Goal: Task Accomplishment & Management: Use online tool/utility

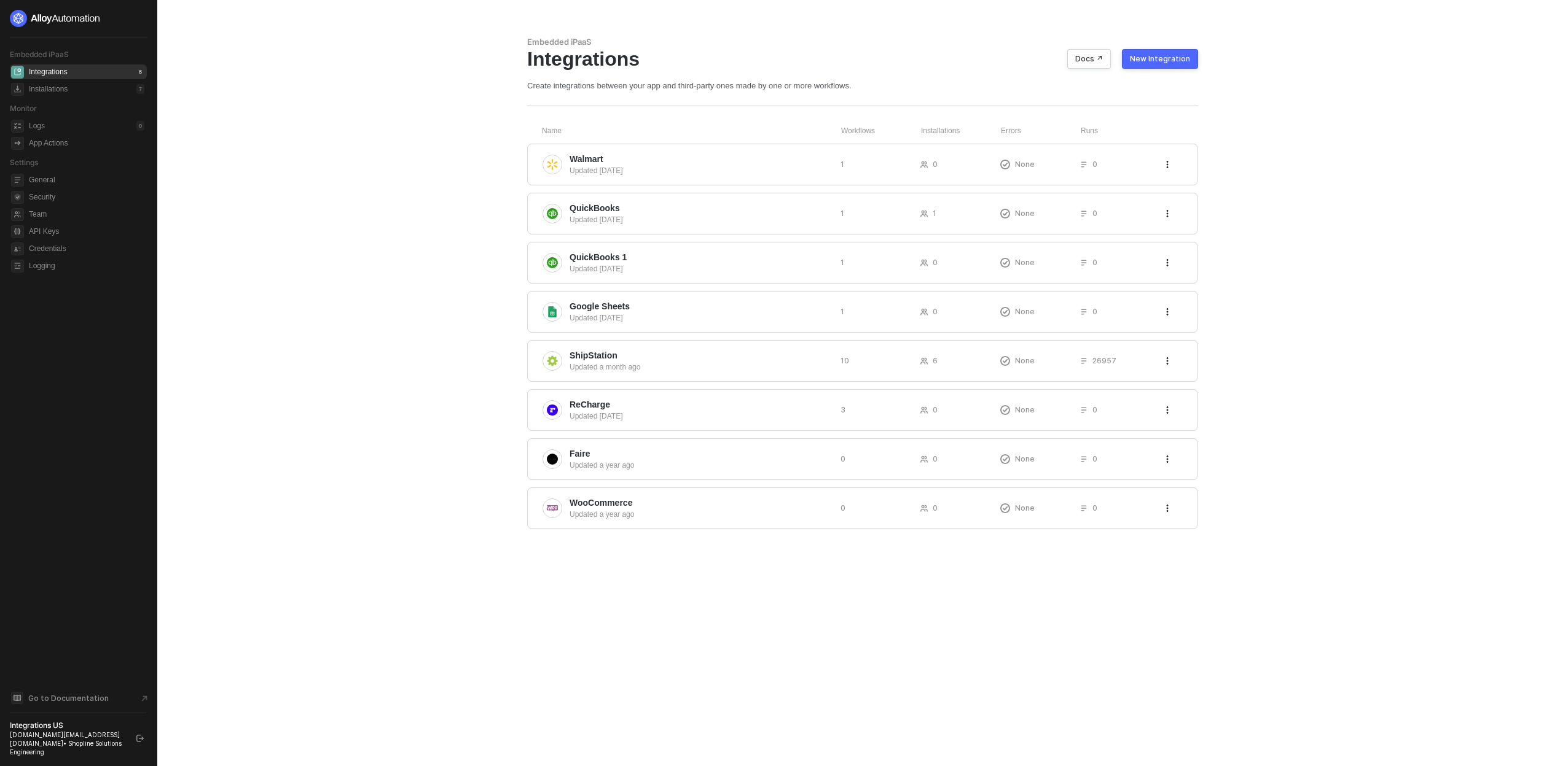
click at [432, 130] on main "Embedded iPaaS Integrations Docs ↗ New Integration Create integrations between …" at bounding box center [784, 383] width 1568 height 766
click at [640, 358] on span "ShipStation" at bounding box center [700, 356] width 261 height 12
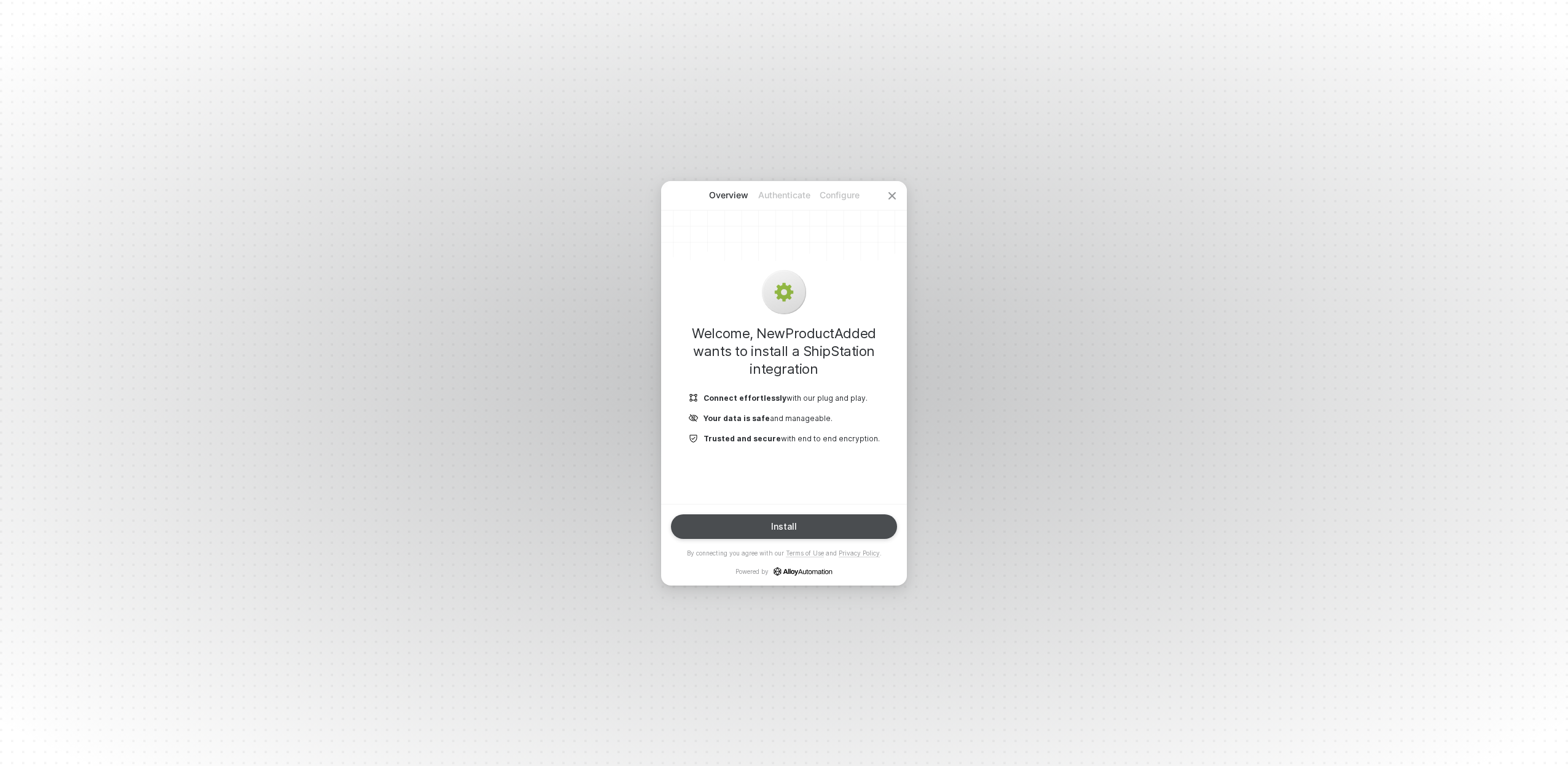
click at [772, 530] on div "Install" at bounding box center [784, 526] width 26 height 10
